Goal: Find specific page/section: Find specific page/section

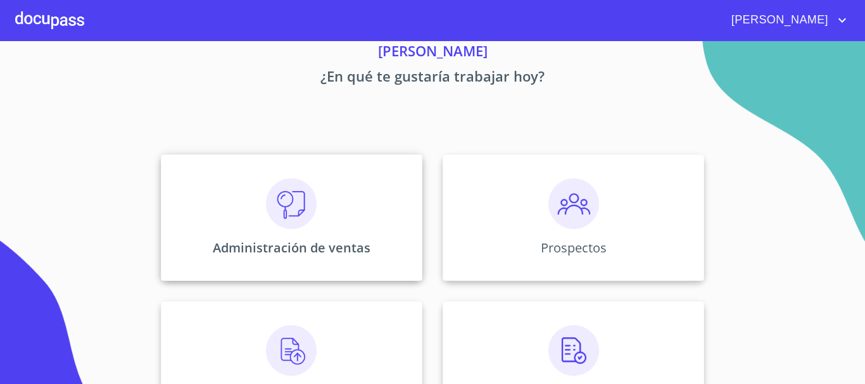
scroll to position [127, 0]
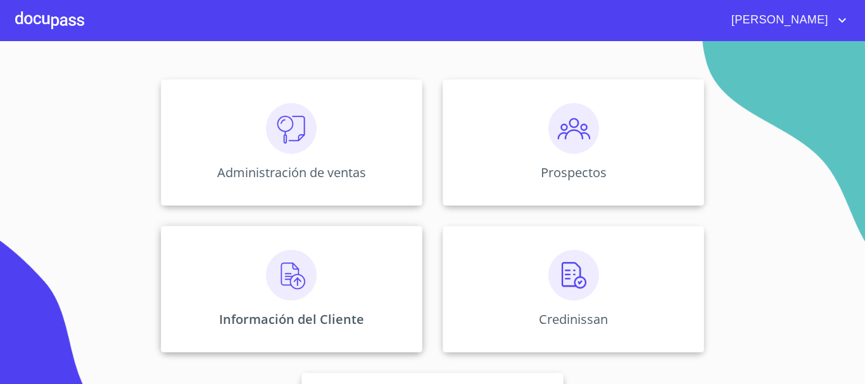
click at [289, 270] on img at bounding box center [291, 275] width 51 height 51
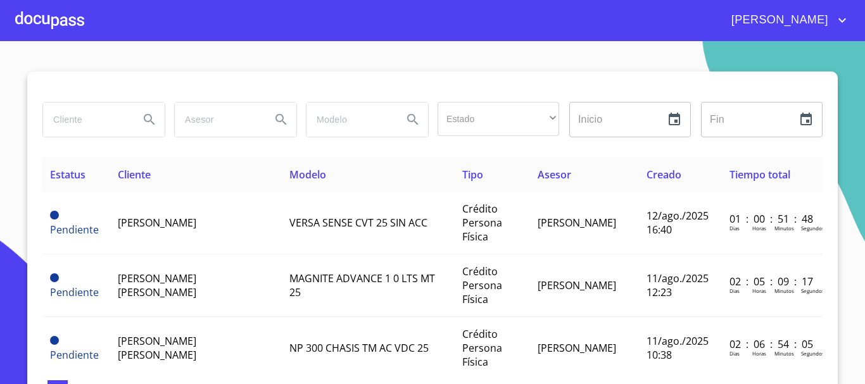
click at [65, 132] on input "search" at bounding box center [86, 120] width 86 height 34
click at [99, 116] on input "search" at bounding box center [86, 120] width 86 height 34
type input "G"
type input "[PERSON_NAME]"
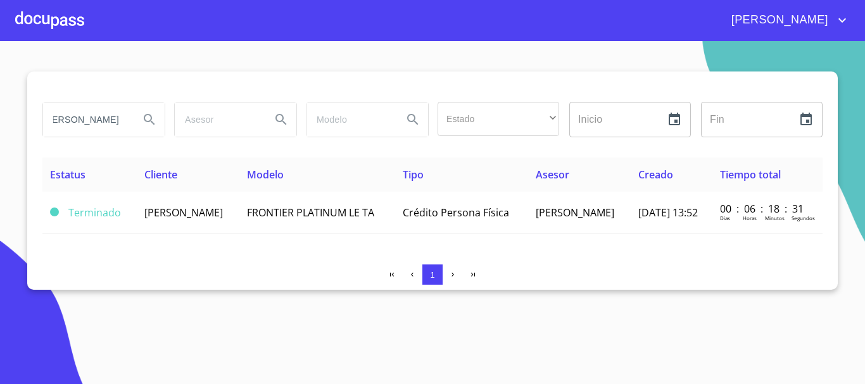
scroll to position [0, 0]
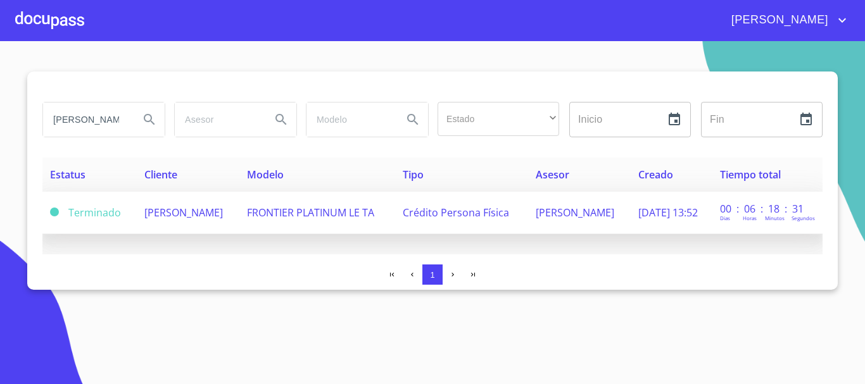
click at [205, 206] on span "[PERSON_NAME]" at bounding box center [183, 213] width 79 height 14
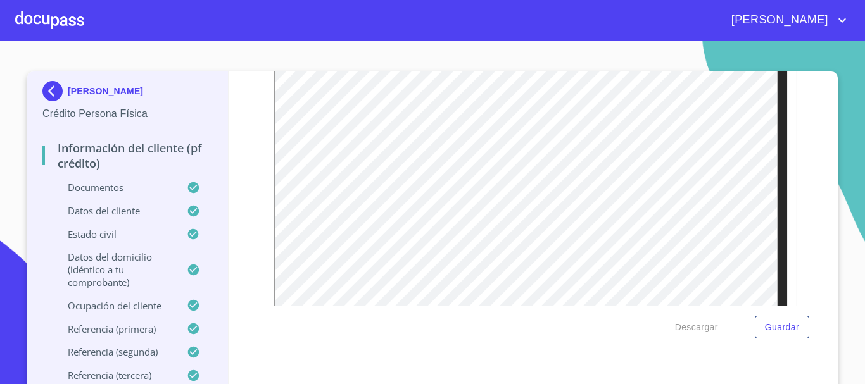
scroll to position [357, 0]
